Goal: Task Accomplishment & Management: Manage account settings

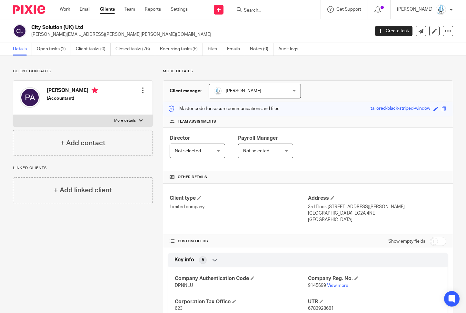
click at [301, 9] on input "Search" at bounding box center [272, 11] width 58 height 6
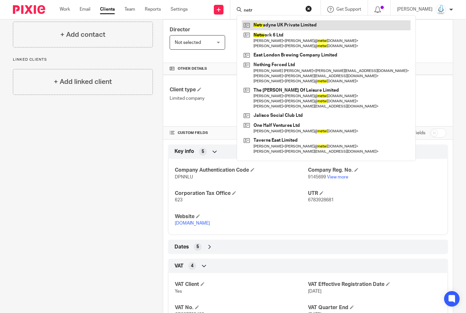
type input "netr"
click at [300, 25] on link at bounding box center [326, 25] width 169 height 10
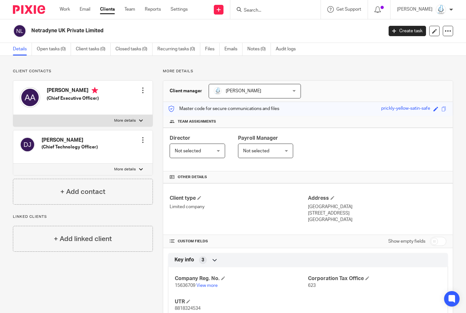
scroll to position [81, 0]
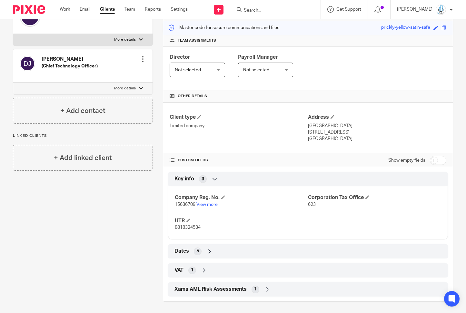
click at [430, 160] on input "checkbox" at bounding box center [438, 160] width 16 height 9
checkbox input "true"
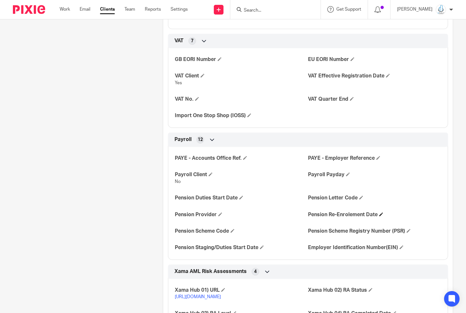
scroll to position [448, 0]
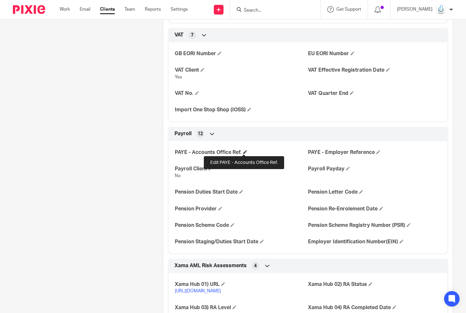
click at [243, 150] on span at bounding box center [245, 152] width 4 height 4
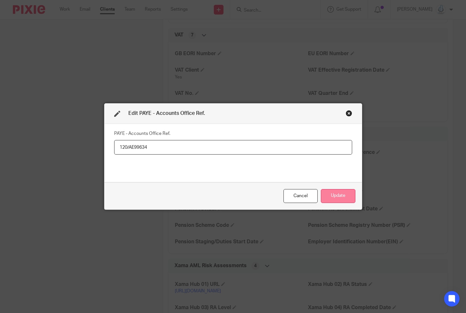
type input "120/AE99634"
click at [340, 193] on button "Update" at bounding box center [338, 196] width 34 height 14
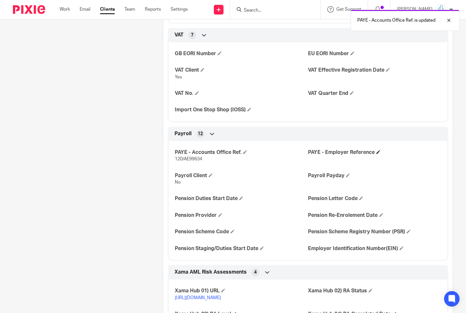
click at [371, 150] on h4 "PAYE - Employer Reference" at bounding box center [374, 152] width 133 height 7
click at [372, 151] on h4 "PAYE - Employer Reference" at bounding box center [374, 152] width 133 height 7
click at [376, 152] on span at bounding box center [378, 152] width 4 height 4
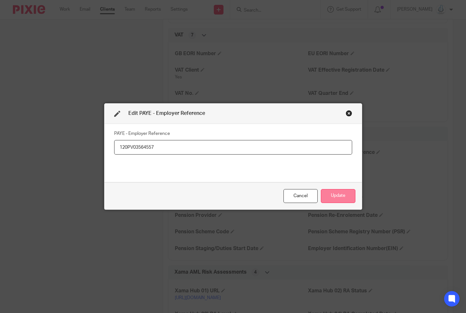
type input "120PV03564557"
click at [334, 193] on button "Update" at bounding box center [338, 196] width 34 height 14
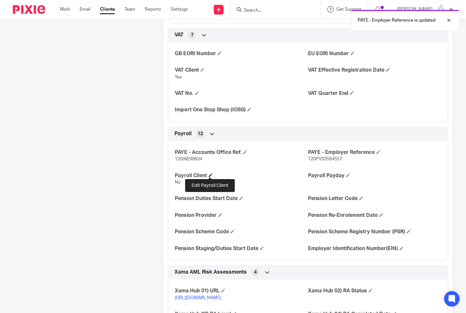
click at [209, 173] on span at bounding box center [211, 175] width 4 height 4
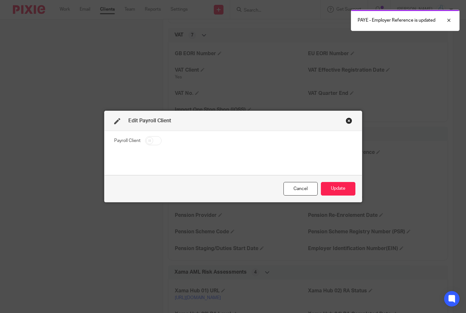
click at [152, 140] on input "checkbox" at bounding box center [153, 140] width 16 height 9
checkbox input "true"
drag, startPoint x: 323, startPoint y: 187, endPoint x: 330, endPoint y: 187, distance: 7.4
click at [323, 187] on button "Update" at bounding box center [338, 189] width 34 height 14
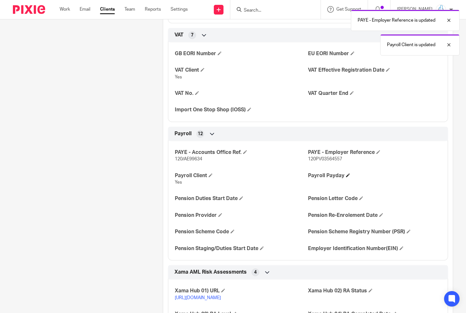
click at [346, 176] on h4 "Payroll Payday" at bounding box center [374, 175] width 133 height 7
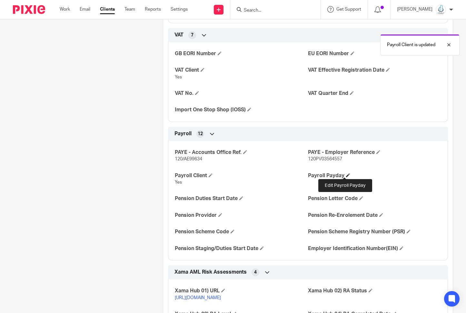
click at [346, 173] on span at bounding box center [348, 175] width 4 height 4
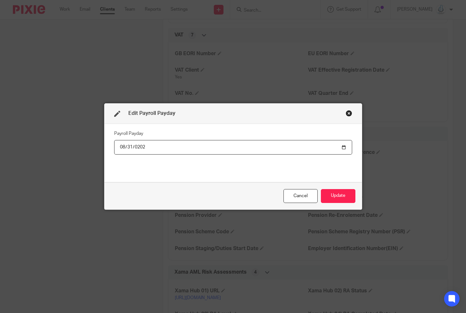
type input "2025-08-31"
click at [324, 194] on button "Update" at bounding box center [338, 196] width 34 height 14
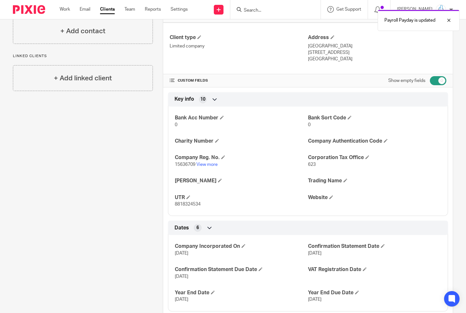
scroll to position [0, 0]
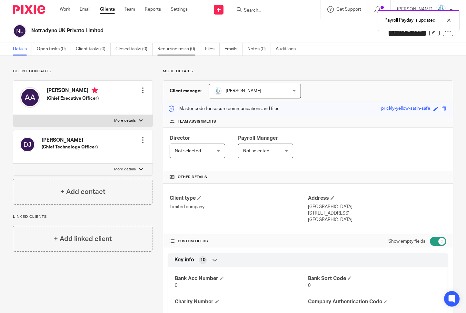
click at [175, 51] on link "Recurring tasks (0)" at bounding box center [178, 49] width 43 height 13
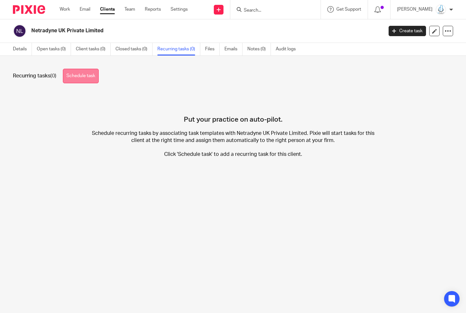
click at [72, 76] on link "Schedule task" at bounding box center [81, 76] width 36 height 15
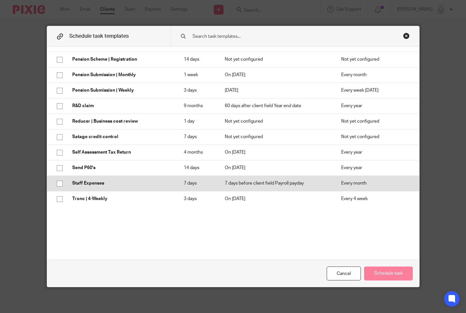
scroll to position [587, 0]
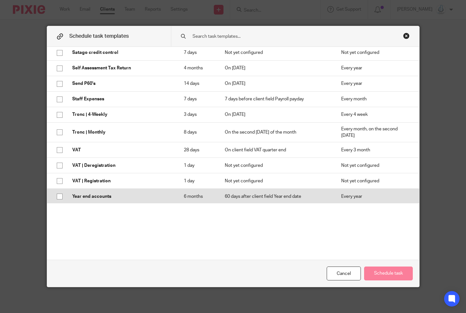
click at [57, 194] on input "checkbox" at bounding box center [60, 196] width 12 height 12
checkbox input "true"
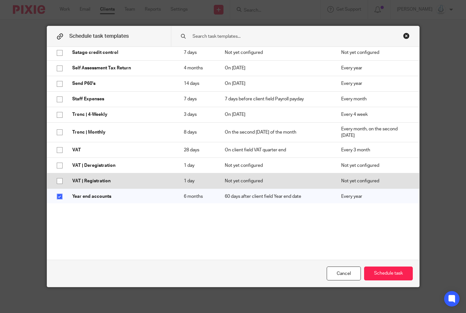
click at [62, 179] on input "checkbox" at bounding box center [60, 181] width 12 height 12
checkbox input "true"
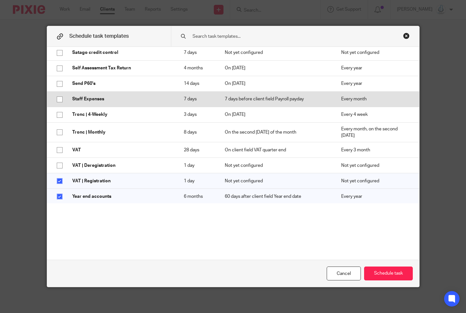
scroll to position [586, 0]
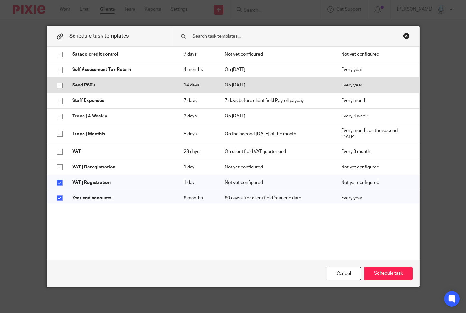
click at [58, 86] on input "checkbox" at bounding box center [60, 85] width 12 height 12
checkbox input "true"
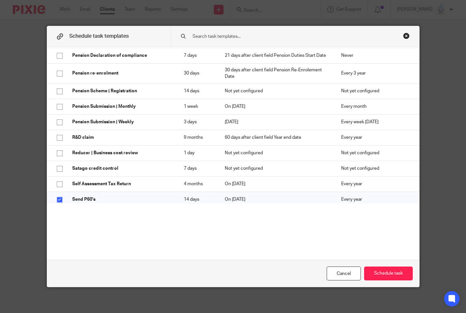
scroll to position [468, 0]
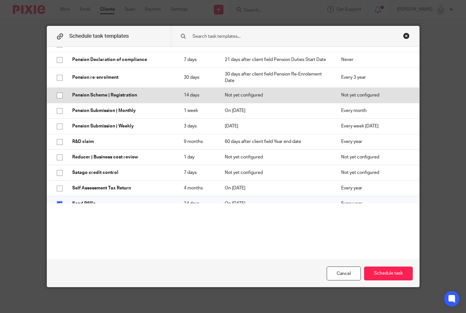
click at [54, 95] on input "checkbox" at bounding box center [60, 95] width 12 height 12
checkbox input "true"
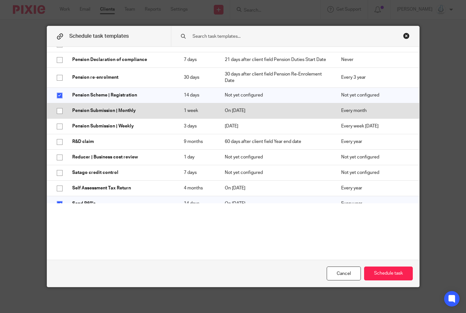
click at [56, 110] on input "checkbox" at bounding box center [60, 111] width 12 height 12
checkbox input "true"
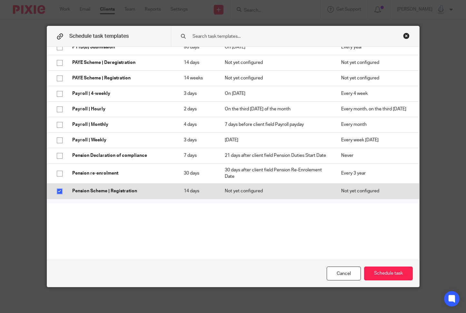
scroll to position [374, 0]
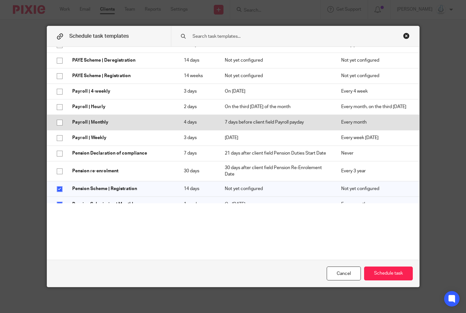
click at [60, 120] on input "checkbox" at bounding box center [60, 122] width 12 height 12
checkbox input "true"
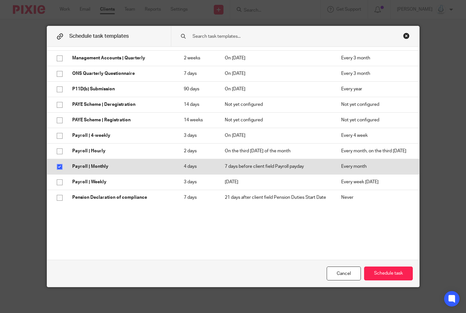
scroll to position [305, 0]
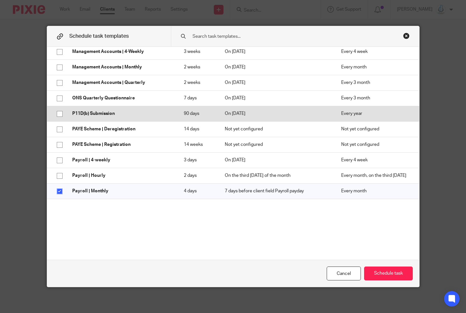
click at [55, 108] on input "checkbox" at bounding box center [60, 114] width 12 height 12
checkbox input "true"
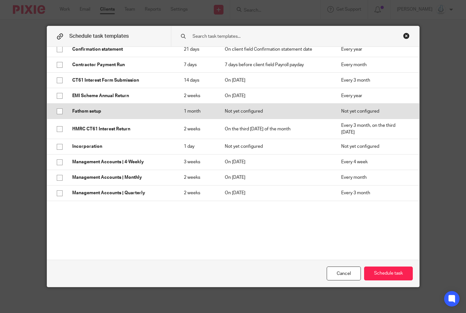
scroll to position [190, 0]
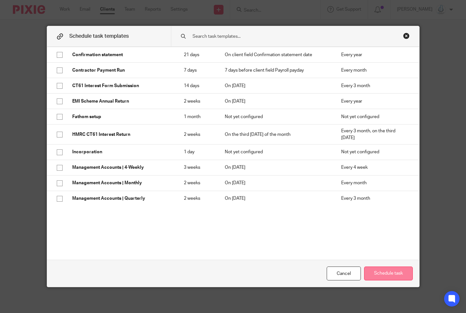
click at [388, 273] on button "Schedule task" at bounding box center [388, 273] width 49 height 14
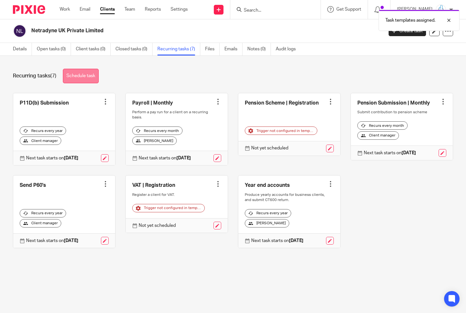
click at [89, 70] on link "Schedule task" at bounding box center [81, 76] width 36 height 15
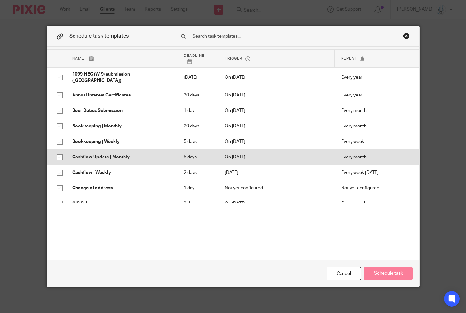
scroll to position [10, 0]
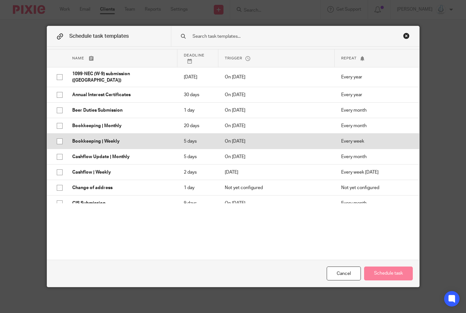
click at [100, 138] on p "Bookkeeping | Weekly" at bounding box center [121, 141] width 99 height 6
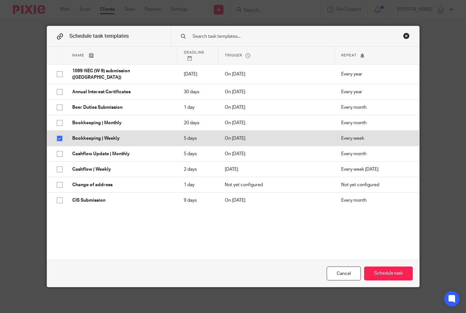
scroll to position [15, 0]
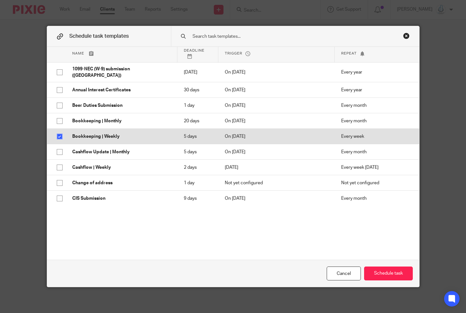
click at [98, 133] on p "Bookkeeping | Weekly" at bounding box center [121, 136] width 99 height 6
checkbox input "false"
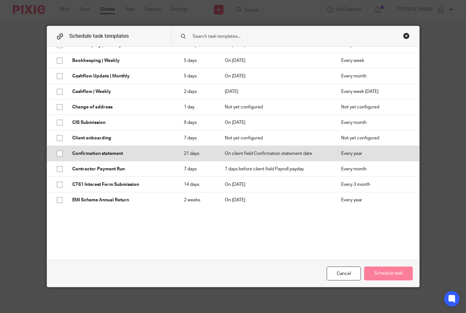
scroll to position [92, 0]
click at [106, 150] on p "Confirmation statement" at bounding box center [121, 152] width 99 height 6
checkbox input "true"
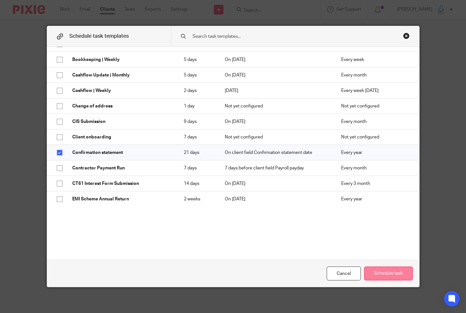
click at [398, 276] on button "Schedule task" at bounding box center [388, 273] width 49 height 14
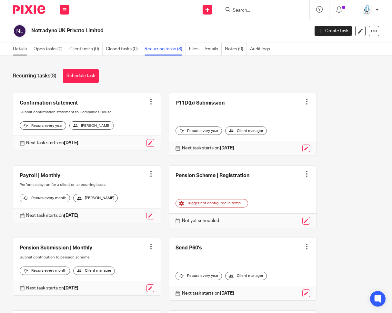
click at [21, 49] on link "Details" at bounding box center [21, 49] width 17 height 13
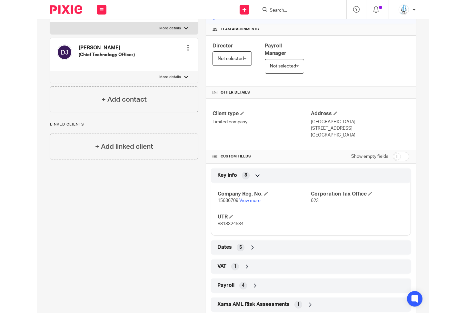
scroll to position [107, 0]
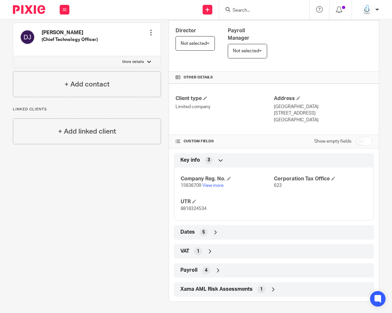
click at [205, 271] on span "4" at bounding box center [206, 270] width 3 height 6
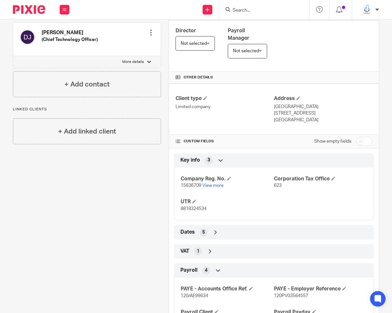
click at [297, 293] on span "120PV03564557" at bounding box center [291, 295] width 34 height 5
copy span "120PV03564557"
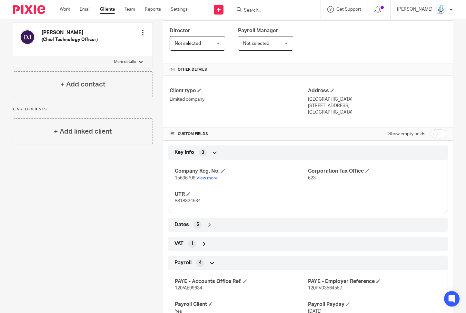
click at [194, 200] on span "8818324534" at bounding box center [188, 201] width 26 height 5
copy span "8818324534"
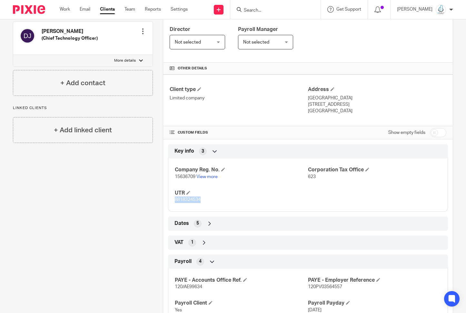
scroll to position [109, 0]
click at [186, 175] on span "15636709" at bounding box center [185, 176] width 21 height 5
copy span "15636709"
